Goal: Transaction & Acquisition: Download file/media

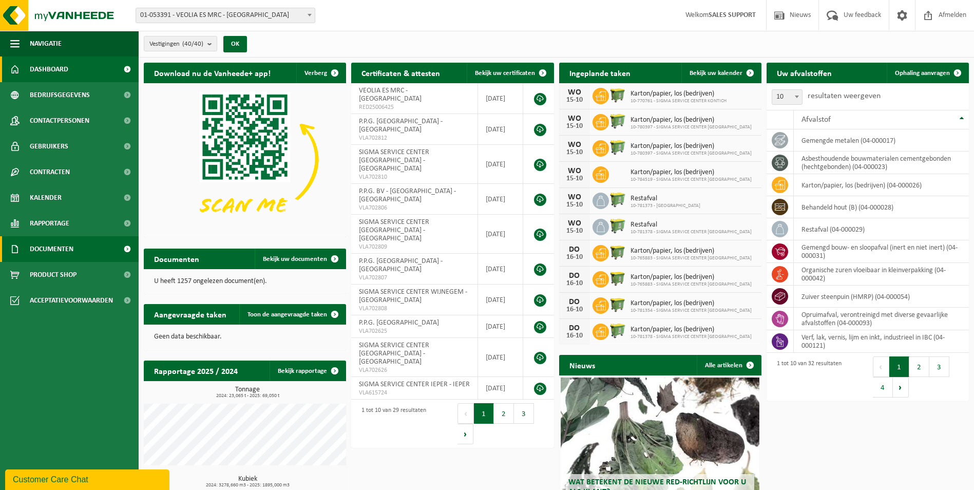
click at [40, 248] on span "Documenten" at bounding box center [52, 249] width 44 height 26
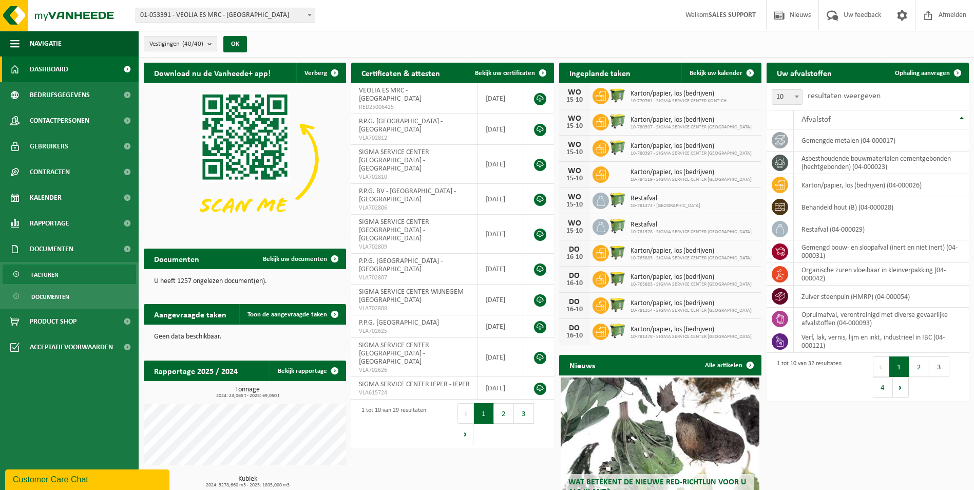
click at [50, 276] on span "Facturen" at bounding box center [44, 275] width 27 height 20
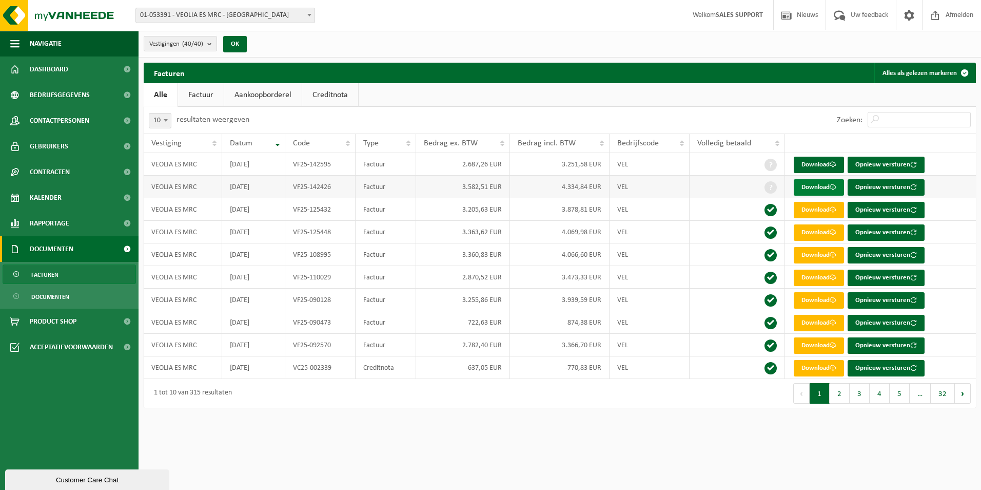
click at [813, 189] on link "Download" at bounding box center [819, 187] width 50 height 16
click at [827, 190] on link "Download" at bounding box center [819, 187] width 50 height 16
click at [821, 185] on link "Download" at bounding box center [819, 187] width 50 height 16
drag, startPoint x: 577, startPoint y: 486, endPoint x: 573, endPoint y: 465, distance: 20.8
click at [577, 486] on html "Vestiging: 01-053391 - VEOLIA ES MRC - ANTWERPEN 10-765887 - CONTAINERPARK VEOL…" at bounding box center [490, 245] width 981 height 490
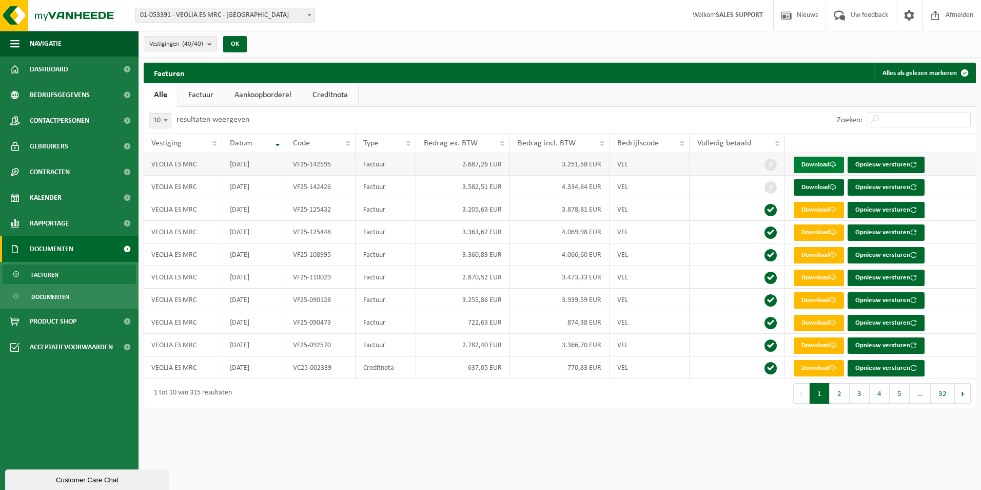
click at [827, 165] on link "Download" at bounding box center [819, 165] width 50 height 16
click at [833, 188] on span at bounding box center [833, 187] width 7 height 7
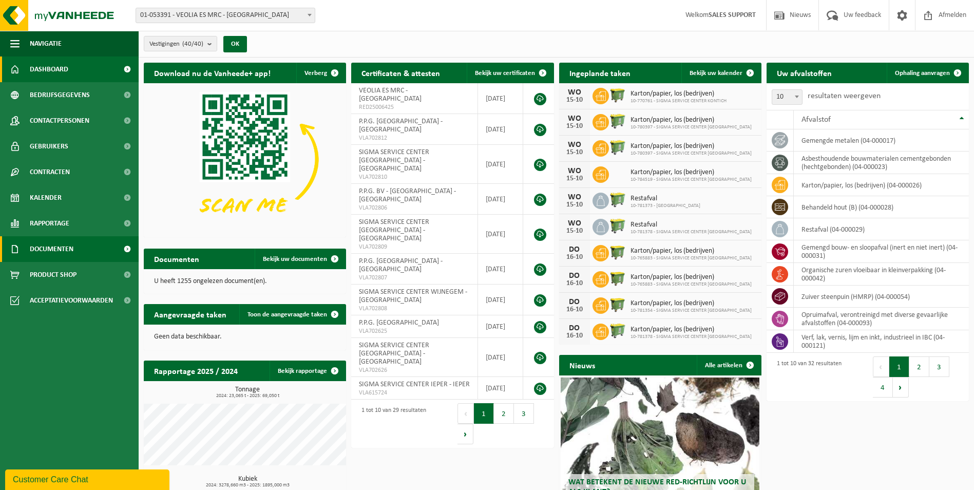
click at [56, 249] on span "Documenten" at bounding box center [52, 249] width 44 height 26
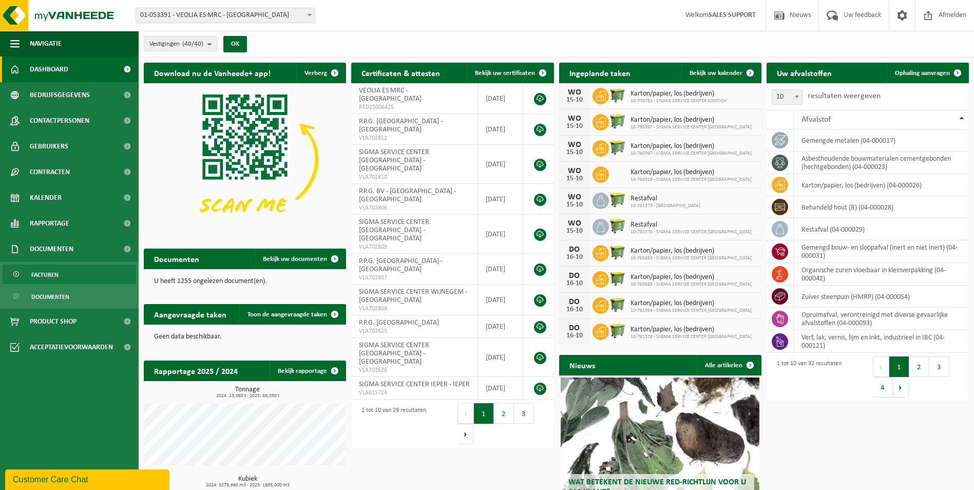
click at [57, 274] on span "Facturen" at bounding box center [44, 275] width 27 height 20
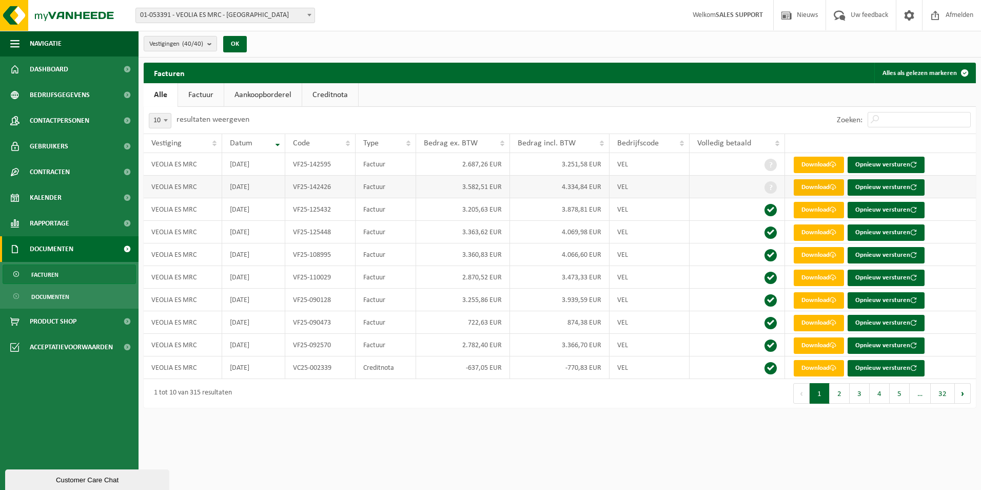
click at [816, 188] on link "Download" at bounding box center [819, 187] width 50 height 16
